Goal: Information Seeking & Learning: Learn about a topic

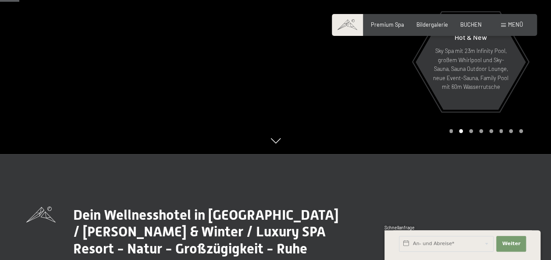
scroll to position [88, 0]
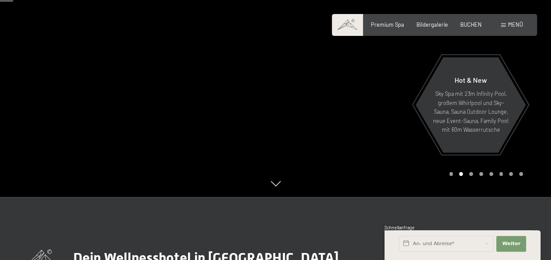
click at [27, 114] on div at bounding box center [138, 54] width 276 height 285
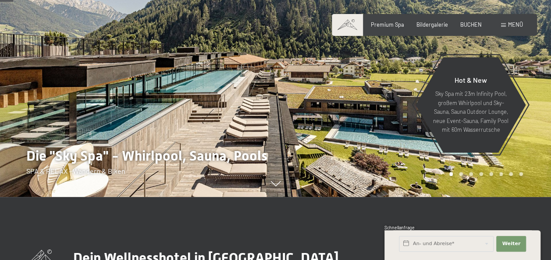
click at [536, 122] on div at bounding box center [414, 54] width 276 height 285
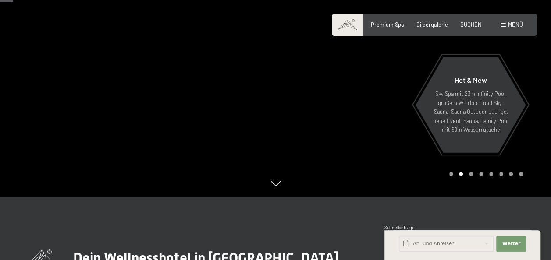
click at [536, 122] on div at bounding box center [414, 54] width 276 height 285
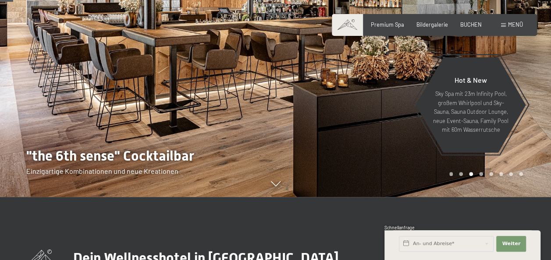
click at [536, 122] on div at bounding box center [414, 54] width 276 height 285
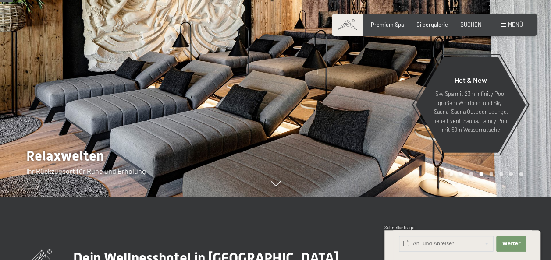
click at [536, 122] on div at bounding box center [414, 54] width 276 height 285
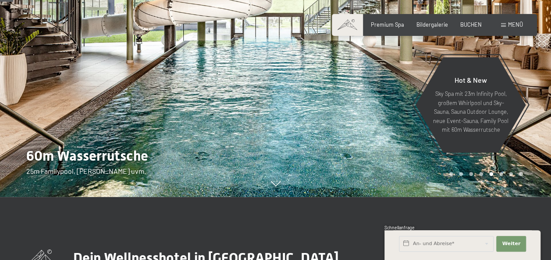
click at [536, 122] on div at bounding box center [414, 54] width 276 height 285
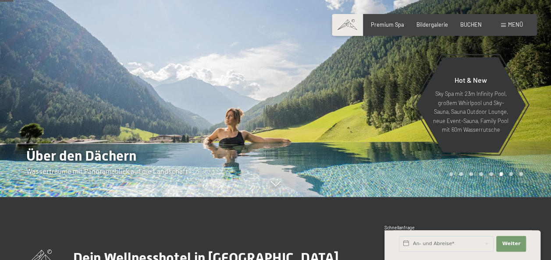
click at [536, 122] on div at bounding box center [414, 54] width 276 height 285
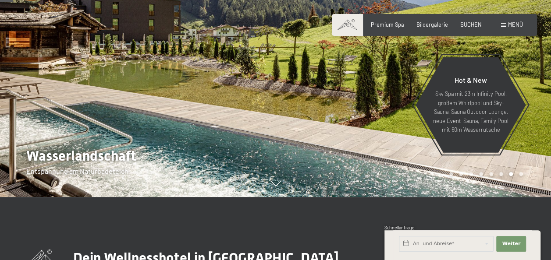
click at [536, 122] on div at bounding box center [414, 54] width 276 height 285
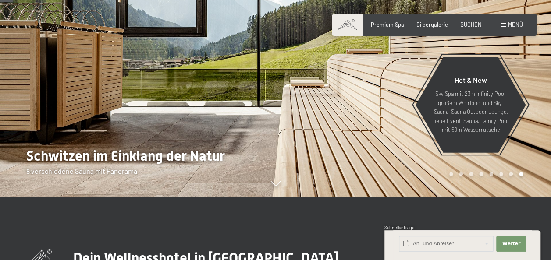
click at [536, 122] on div at bounding box center [414, 54] width 276 height 285
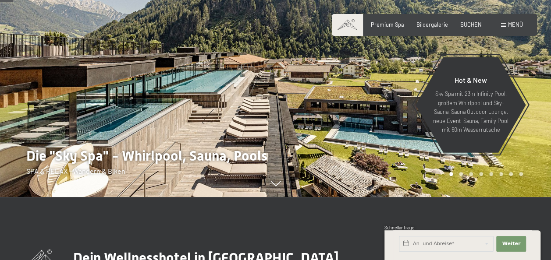
click at [536, 122] on div at bounding box center [414, 54] width 276 height 285
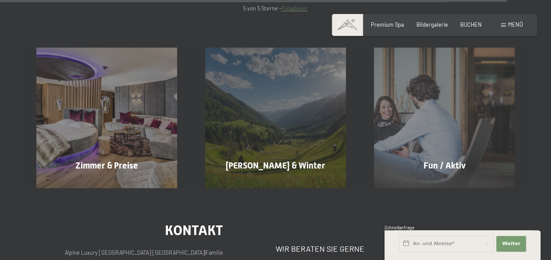
scroll to position [3025, 0]
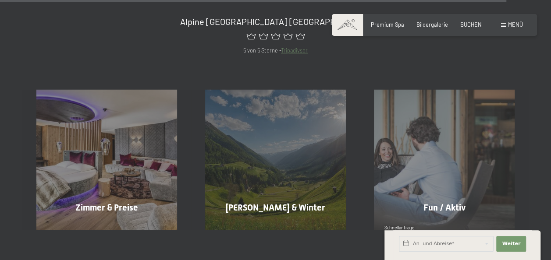
click at [503, 25] on span at bounding box center [503, 25] width 5 height 4
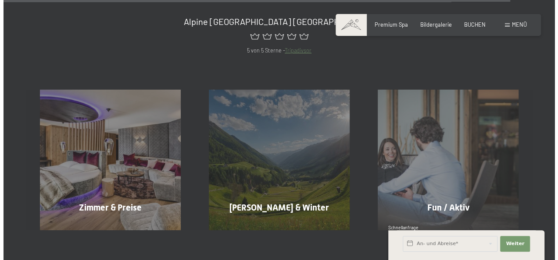
scroll to position [3047, 0]
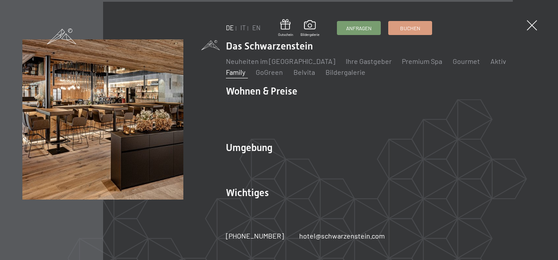
click at [245, 68] on link "Family" at bounding box center [234, 72] width 19 height 8
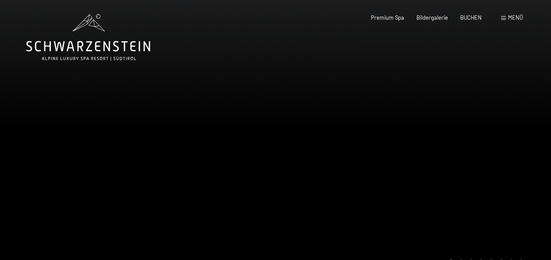
click at [526, 111] on div at bounding box center [414, 142] width 276 height 285
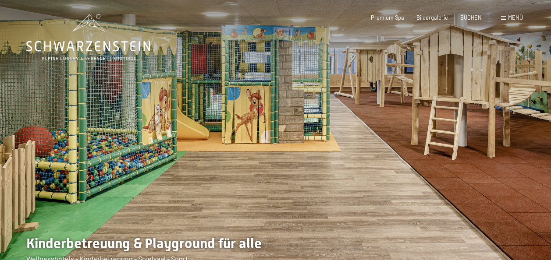
click at [526, 111] on div at bounding box center [414, 142] width 276 height 285
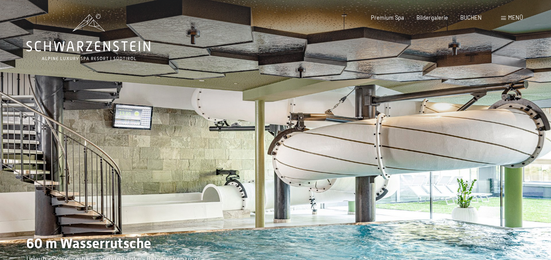
click at [47, 152] on div at bounding box center [138, 142] width 276 height 285
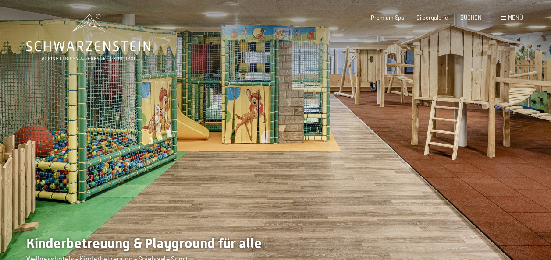
click at [520, 111] on div at bounding box center [414, 142] width 276 height 285
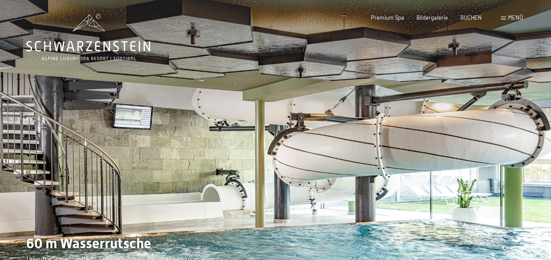
click at [527, 116] on div at bounding box center [414, 142] width 276 height 285
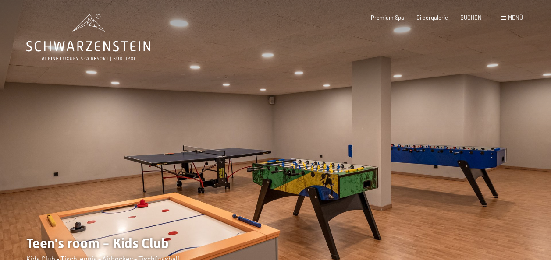
click at [527, 116] on div at bounding box center [414, 142] width 276 height 285
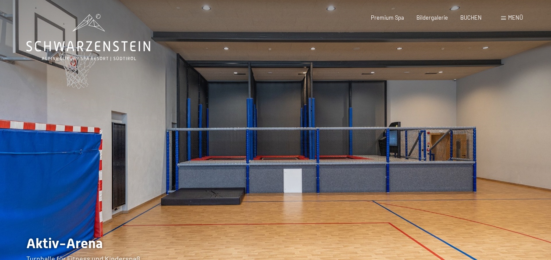
click at [527, 116] on div at bounding box center [414, 142] width 276 height 285
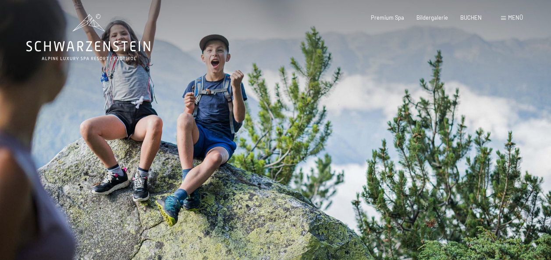
click at [527, 116] on div at bounding box center [414, 142] width 276 height 285
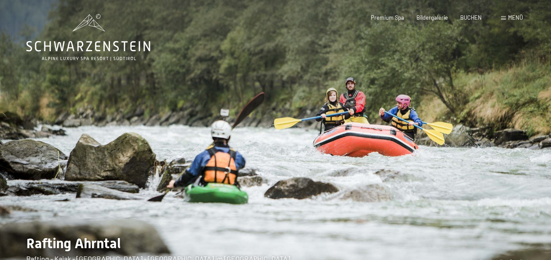
click at [527, 116] on div at bounding box center [414, 142] width 276 height 285
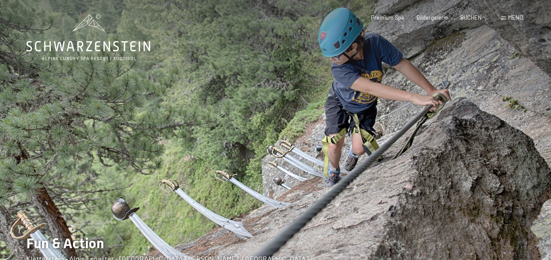
click at [527, 116] on div at bounding box center [414, 142] width 276 height 285
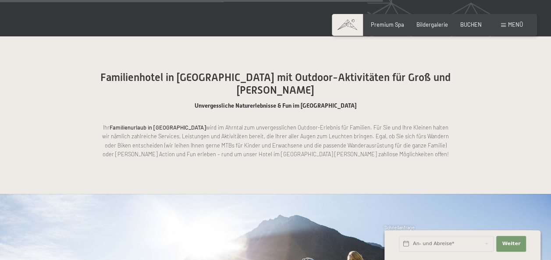
scroll to position [3552, 0]
